Goal: Find specific page/section: Find specific page/section

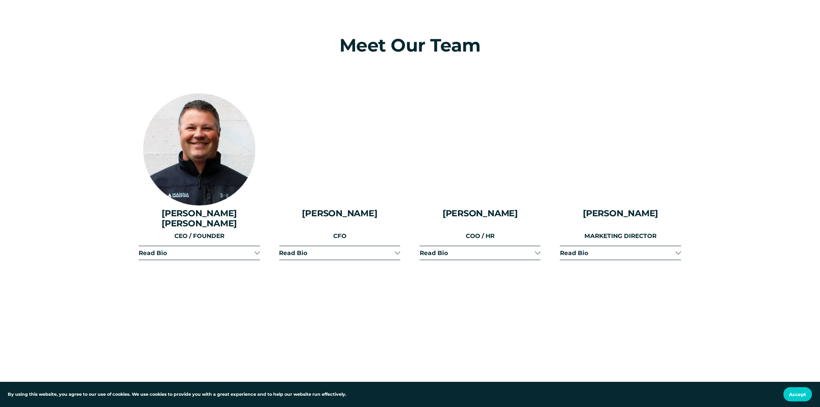
scroll to position [990, 0]
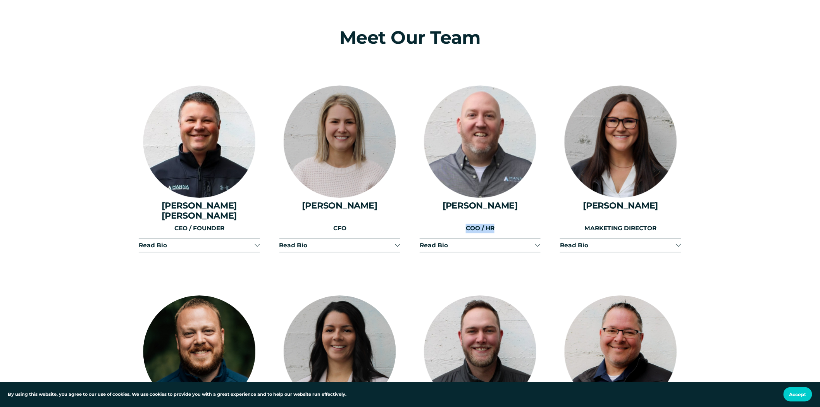
drag, startPoint x: 465, startPoint y: 220, endPoint x: 595, endPoint y: 21, distance: 236.8
click at [503, 224] on p "COO / HR" at bounding box center [480, 229] width 121 height 10
copy p "COO / HR"
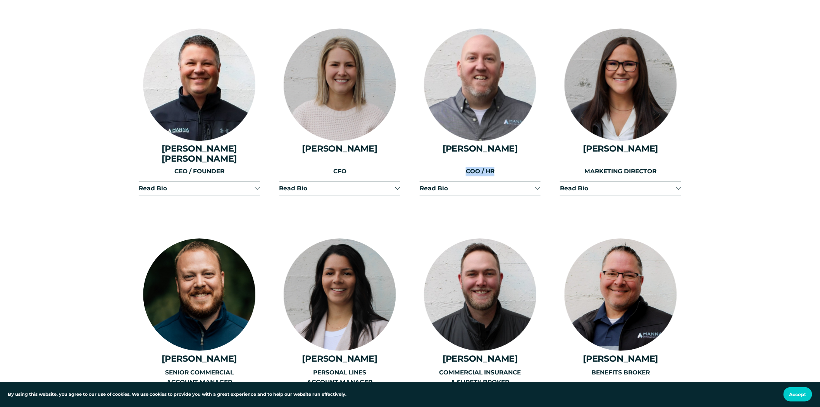
scroll to position [1033, 0]
